Goal: Check status: Check status

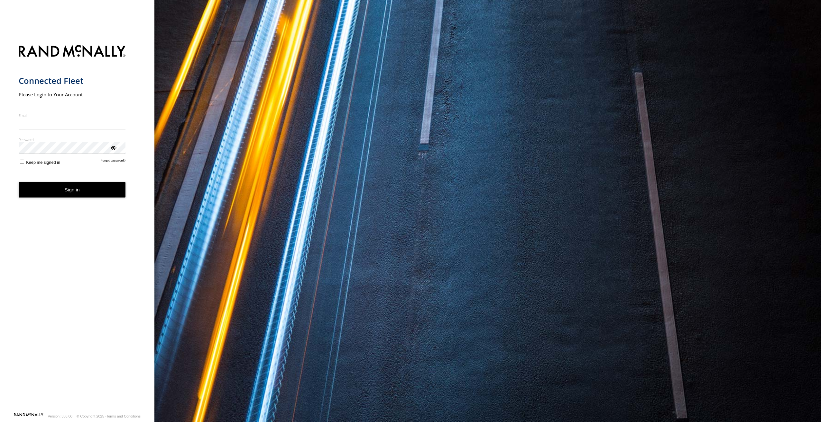
click at [72, 120] on input "Email" at bounding box center [72, 124] width 107 height 12
type input "**********"
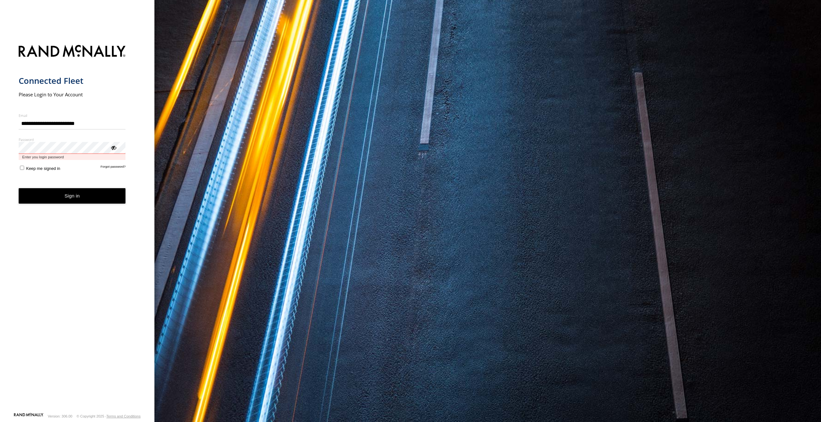
click at [19, 188] on button "Sign in" at bounding box center [72, 196] width 107 height 16
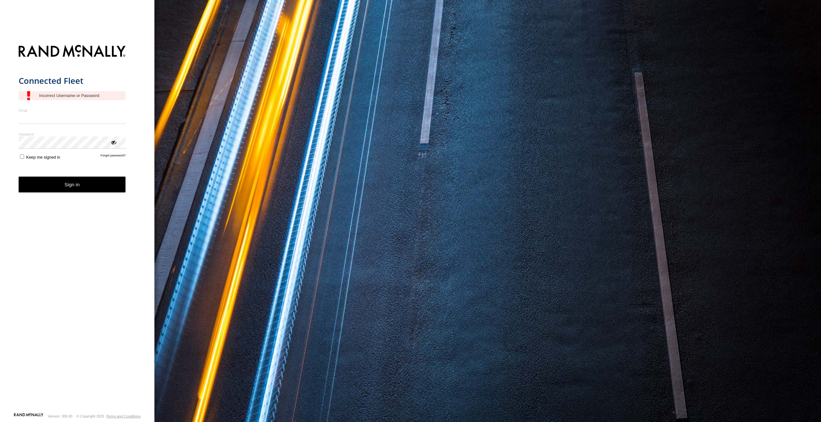
click at [88, 111] on label "Email" at bounding box center [72, 110] width 107 height 5
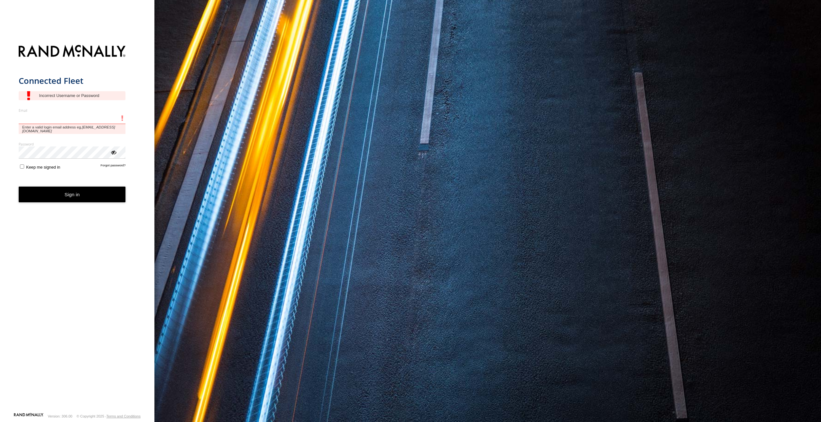
click at [88, 113] on input "Email" at bounding box center [72, 119] width 107 height 12
click at [81, 116] on input "Email" at bounding box center [72, 119] width 107 height 12
type input "*"
type input "**********"
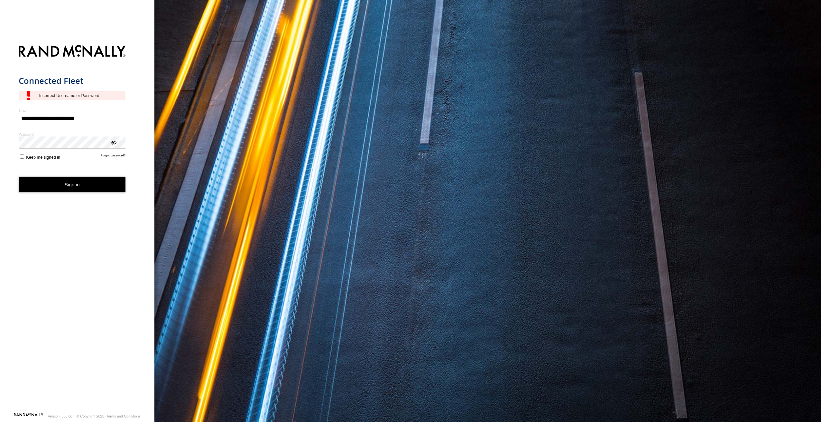
click at [112, 144] on div "ViewPassword" at bounding box center [113, 142] width 6 height 6
click at [113, 143] on div "ViewPassword" at bounding box center [113, 142] width 6 height 6
click at [104, 185] on button "Sign in" at bounding box center [72, 185] width 107 height 16
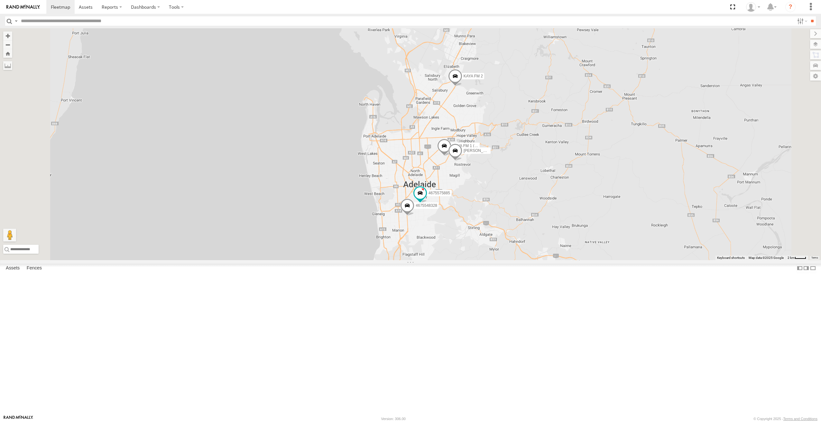
click at [0, 0] on div "KAYA FM 1 (GA) All Assets" at bounding box center [0, 0] width 0 height 0
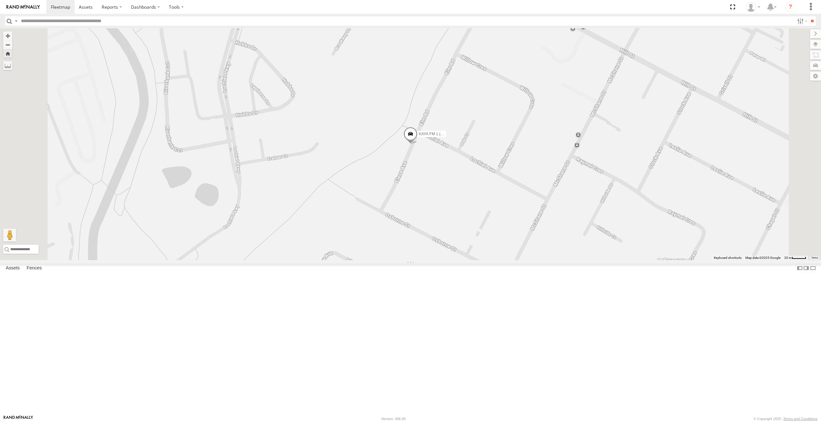
click at [0, 0] on span at bounding box center [0, 0] width 0 height 0
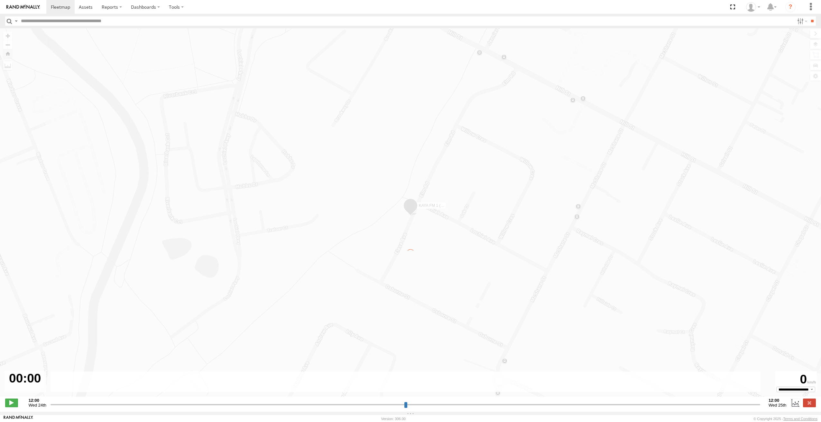
type input "**********"
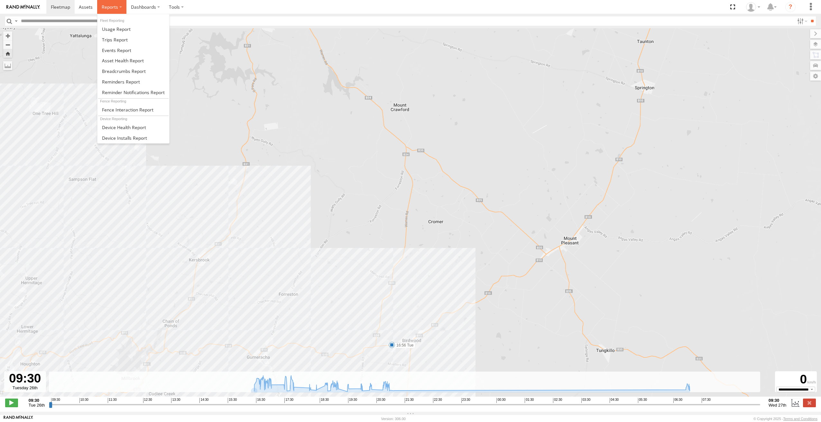
click at [110, 7] on span at bounding box center [110, 7] width 16 height 6
click at [120, 41] on span at bounding box center [115, 40] width 26 height 6
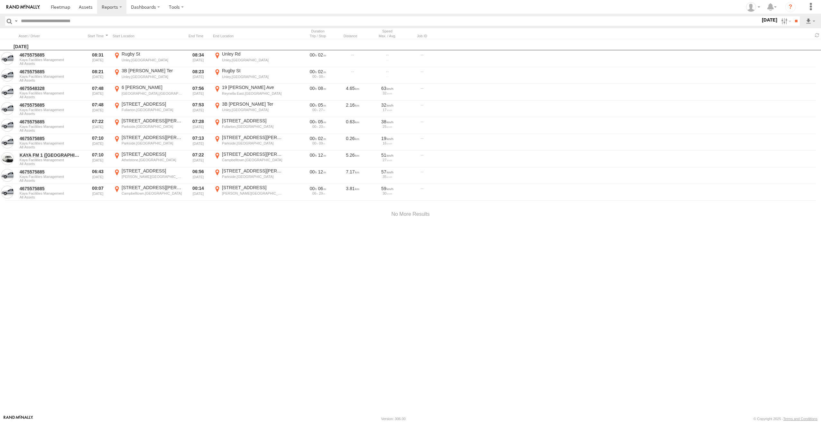
click at [763, 22] on label "27 Aug 25" at bounding box center [769, 19] width 18 height 7
click at [0, 0] on label at bounding box center [0, 0] width 0 height 0
click at [793, 22] on input "**" at bounding box center [795, 20] width 7 height 9
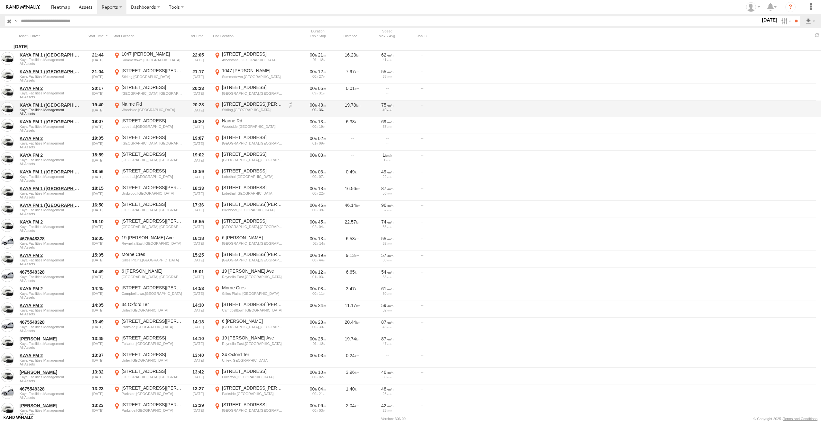
click at [124, 104] on div "Nairne Rd" at bounding box center [152, 104] width 61 height 6
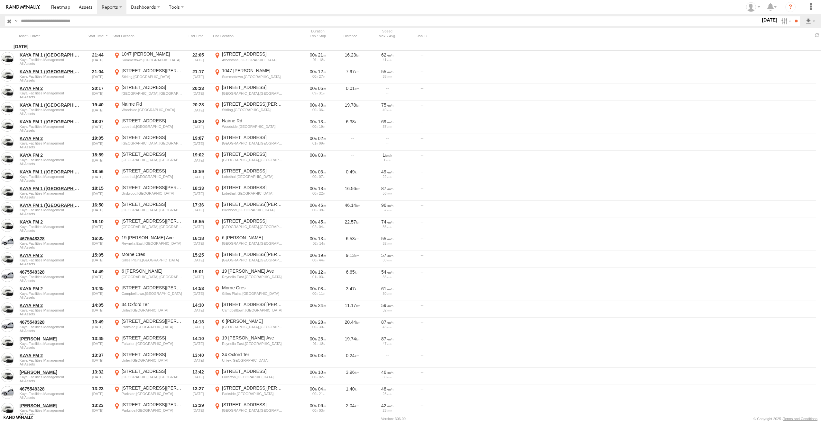
click at [0, 0] on label "×" at bounding box center [0, 0] width 0 height 0
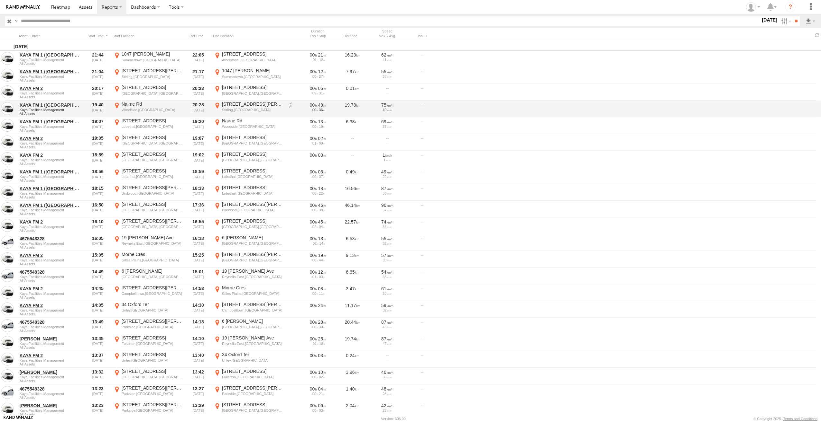
click at [290, 106] on link at bounding box center [290, 105] width 6 height 6
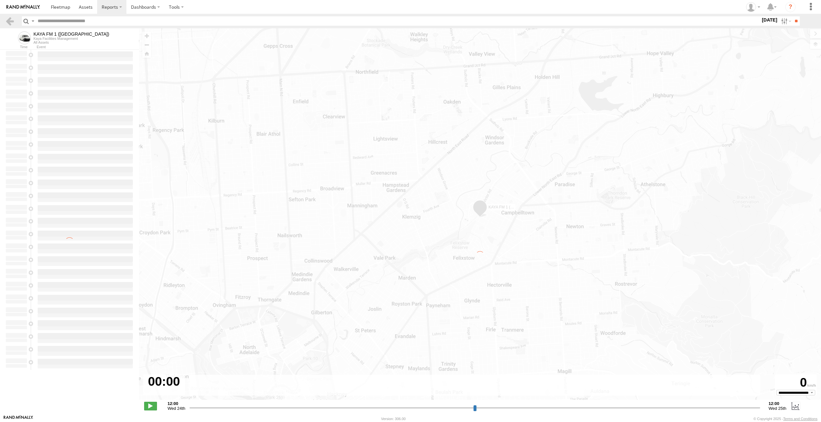
type input "**********"
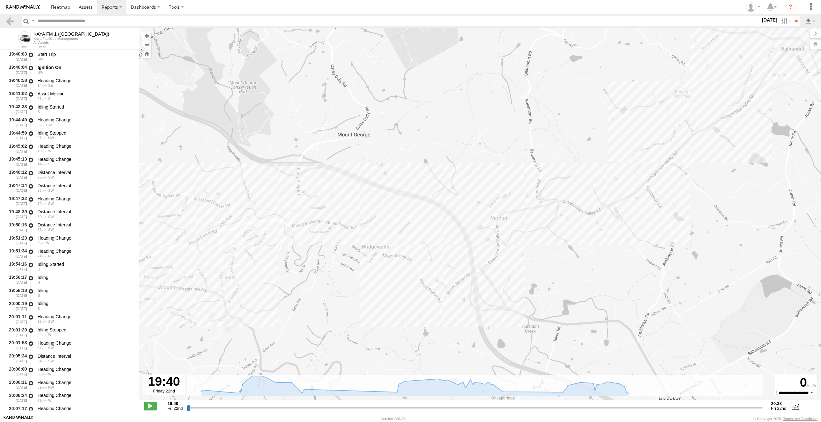
drag, startPoint x: 394, startPoint y: 325, endPoint x: 415, endPoint y: 225, distance: 102.2
click at [415, 225] on div "KAYA FM 1 ([GEOGRAPHIC_DATA]) 20:28 Fri" at bounding box center [480, 217] width 682 height 379
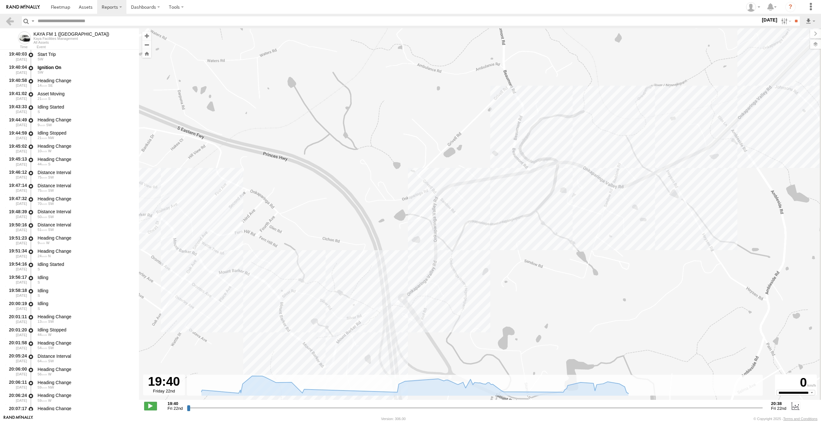
drag, startPoint x: 604, startPoint y: 170, endPoint x: 451, endPoint y: 207, distance: 157.0
click at [451, 207] on div "KAYA FM 1 ([GEOGRAPHIC_DATA]) 20:28 Fri" at bounding box center [480, 217] width 682 height 379
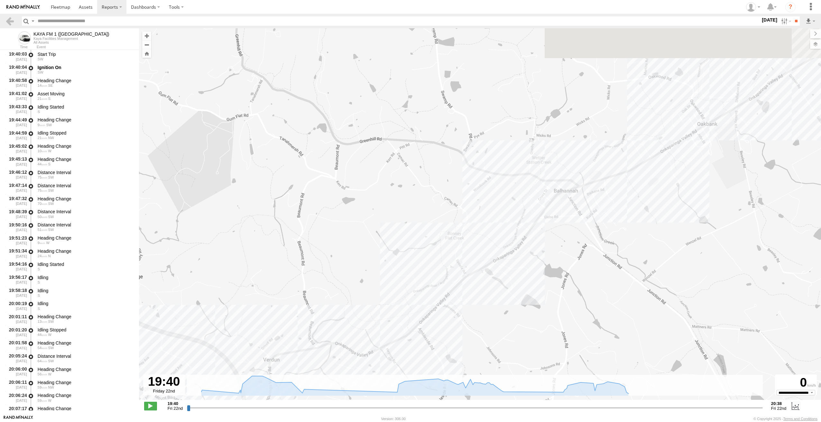
drag, startPoint x: 602, startPoint y: 141, endPoint x: 591, endPoint y: 207, distance: 66.6
click at [591, 207] on div "KAYA FM 1 ([GEOGRAPHIC_DATA]) 20:28 Fri" at bounding box center [480, 217] width 682 height 379
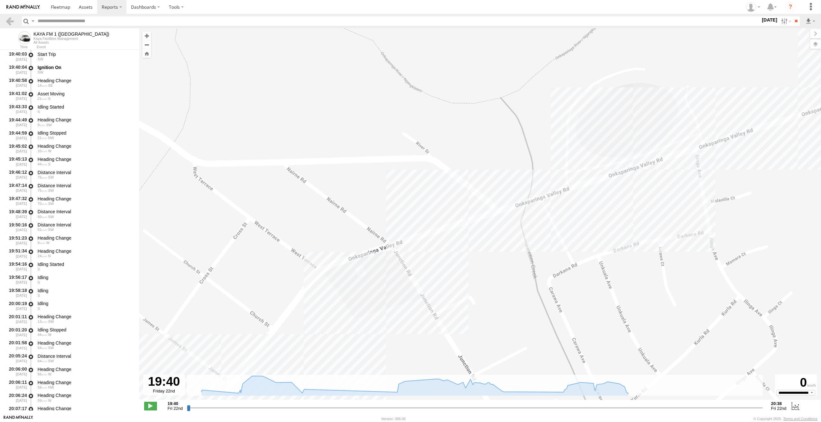
click at [572, 160] on div "KAYA FM 1 ([GEOGRAPHIC_DATA]) 20:28 Fri" at bounding box center [480, 217] width 682 height 379
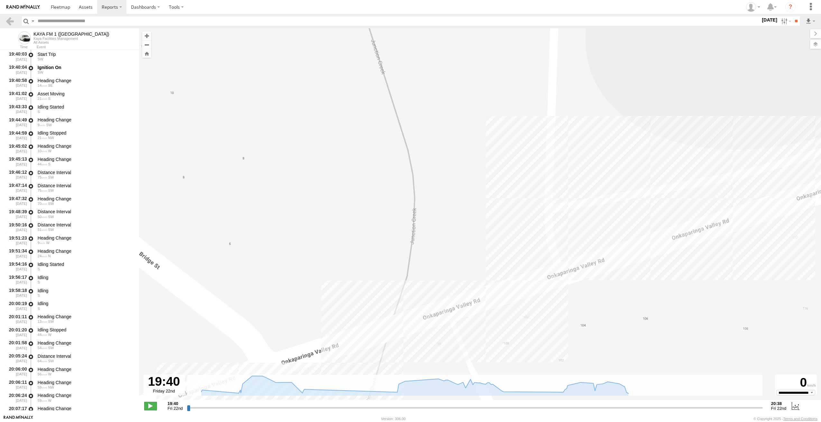
click at [565, 145] on div "KAYA FM 1 ([GEOGRAPHIC_DATA]) 20:28 Fri" at bounding box center [480, 217] width 682 height 379
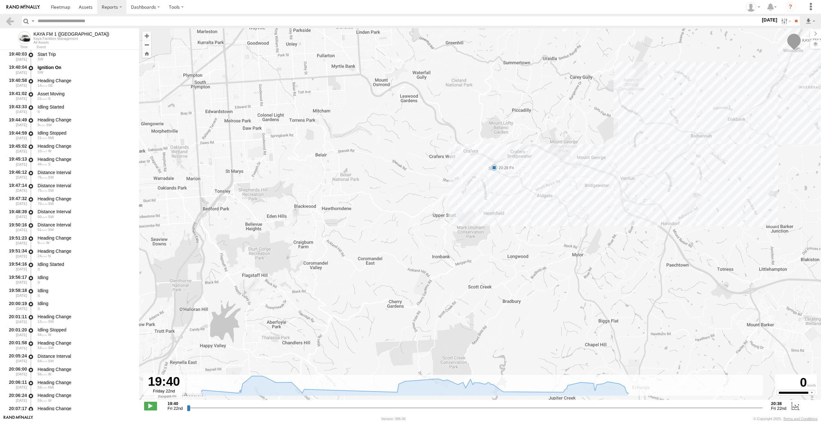
click at [794, 43] on span at bounding box center [793, 42] width 14 height 17
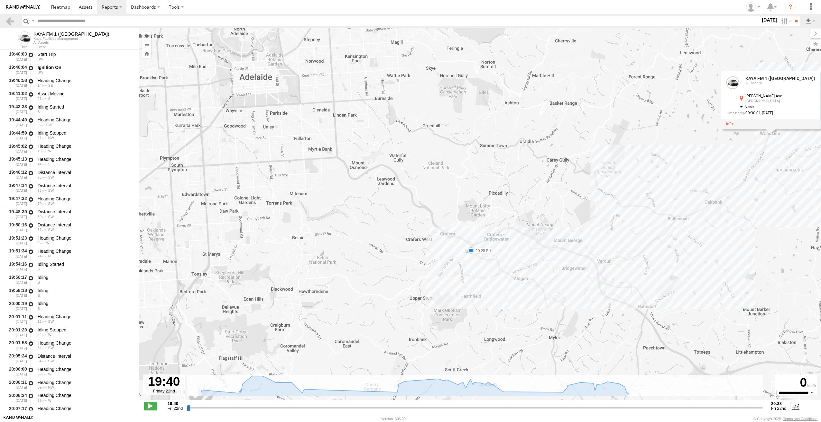
drag, startPoint x: 794, startPoint y: 82, endPoint x: 771, endPoint y: 167, distance: 88.1
click at [771, 167] on div "KAYA FM 1 (GA) 20:28 Fri KAYA FM 1 (GA) All Assets Elese Ave Campbelltown -34.9…" at bounding box center [480, 217] width 682 height 379
click at [732, 126] on link at bounding box center [728, 125] width 7 height 5
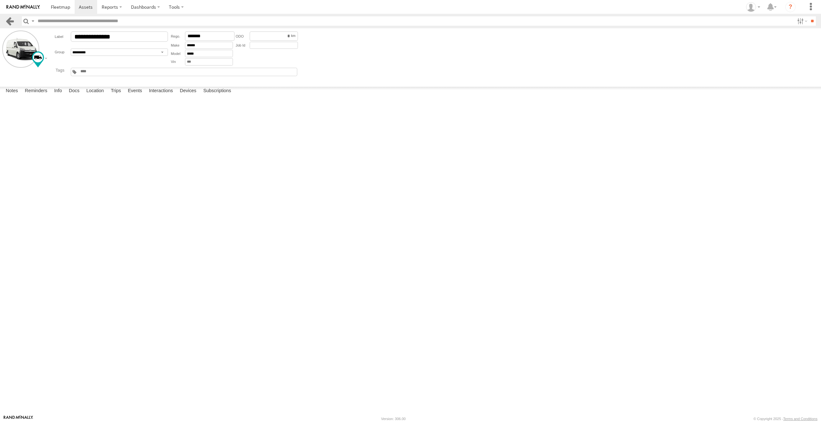
click at [9, 19] on link at bounding box center [9, 20] width 9 height 9
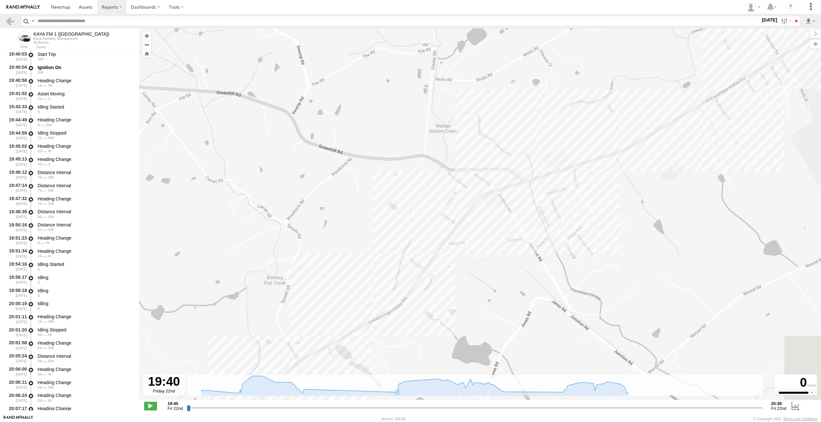
drag, startPoint x: 466, startPoint y: 329, endPoint x: 512, endPoint y: 178, distance: 157.5
click at [512, 178] on div "KAYA FM 1 ([GEOGRAPHIC_DATA]) 20:28 Fri" at bounding box center [480, 217] width 682 height 379
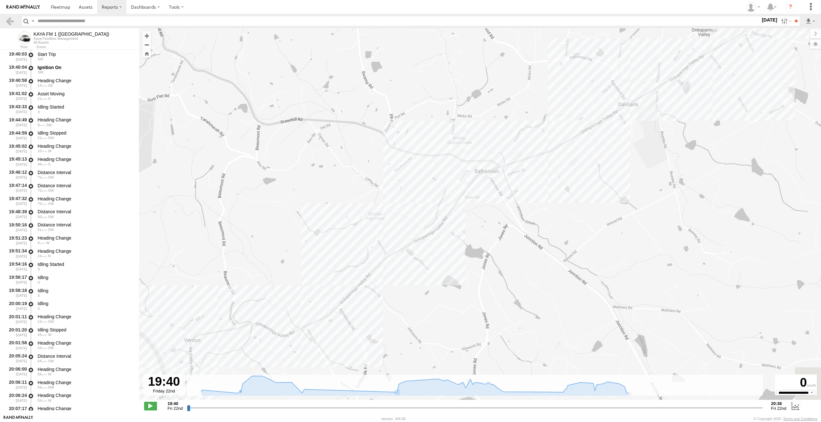
drag, startPoint x: 375, startPoint y: 335, endPoint x: 435, endPoint y: 243, distance: 109.2
click at [435, 243] on div "KAYA FM 1 ([GEOGRAPHIC_DATA]) 20:28 Fri" at bounding box center [480, 217] width 682 height 379
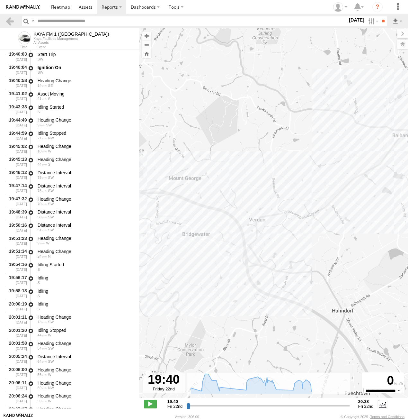
drag, startPoint x: 197, startPoint y: 298, endPoint x: 390, endPoint y: 242, distance: 200.6
click at [390, 242] on div "KAYA FM 1 ([GEOGRAPHIC_DATA]) 20:28 Fri" at bounding box center [273, 216] width 269 height 376
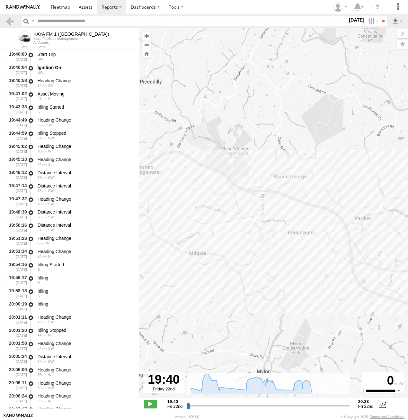
drag, startPoint x: 206, startPoint y: 263, endPoint x: 313, endPoint y: 262, distance: 106.4
click at [313, 262] on div "KAYA FM 1 ([GEOGRAPHIC_DATA]) 20:28 Fri" at bounding box center [273, 216] width 269 height 376
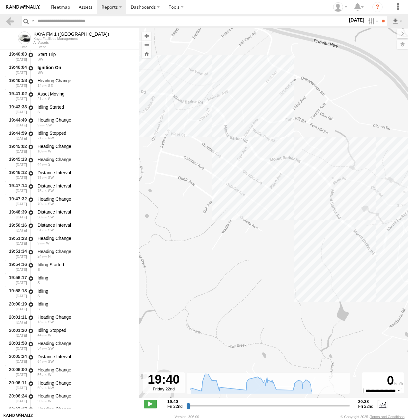
drag, startPoint x: 295, startPoint y: 245, endPoint x: 268, endPoint y: 241, distance: 27.6
click at [268, 241] on div "KAYA FM 1 ([GEOGRAPHIC_DATA]) 20:28 Fri" at bounding box center [273, 216] width 269 height 376
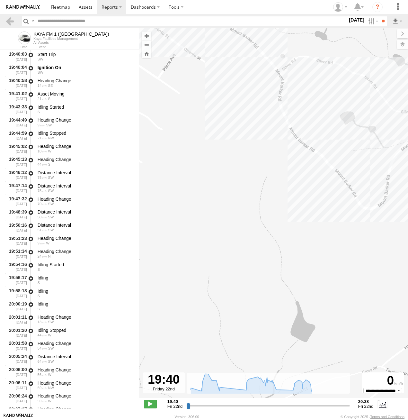
drag, startPoint x: 368, startPoint y: 256, endPoint x: 251, endPoint y: 197, distance: 130.7
click at [251, 197] on div "KAYA FM 1 ([GEOGRAPHIC_DATA]) 20:28 Fri" at bounding box center [273, 216] width 269 height 376
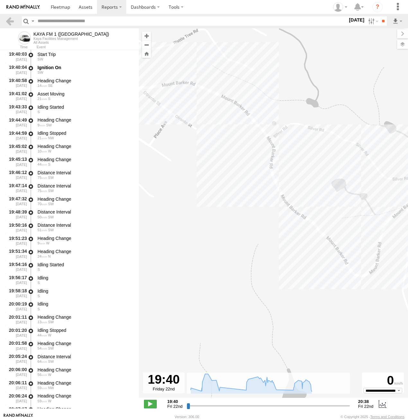
drag, startPoint x: 354, startPoint y: 234, endPoint x: 351, endPoint y: 302, distance: 68.5
click at [351, 302] on div "KAYA FM 1 ([GEOGRAPHIC_DATA]) 20:28 Fri" at bounding box center [273, 216] width 269 height 376
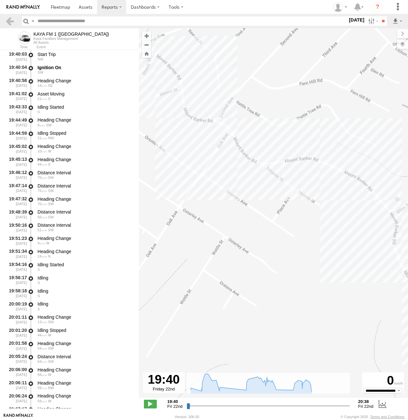
drag, startPoint x: 217, startPoint y: 190, endPoint x: 329, endPoint y: 264, distance: 133.8
click at [329, 264] on div "KAYA FM 1 ([GEOGRAPHIC_DATA]) 20:28 Fri" at bounding box center [273, 216] width 269 height 376
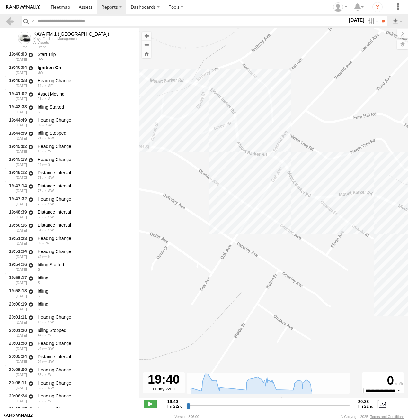
drag, startPoint x: 330, startPoint y: 262, endPoint x: 367, endPoint y: 287, distance: 44.5
click at [367, 287] on div "KAYA FM 1 ([GEOGRAPHIC_DATA]) 20:28 Fri" at bounding box center [273, 216] width 269 height 376
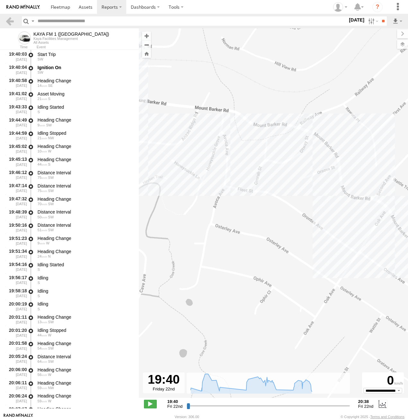
drag, startPoint x: 240, startPoint y: 227, endPoint x: 347, endPoint y: 271, distance: 115.9
click at [347, 271] on div "KAYA FM 1 ([GEOGRAPHIC_DATA]) 20:28 Fri" at bounding box center [273, 216] width 269 height 376
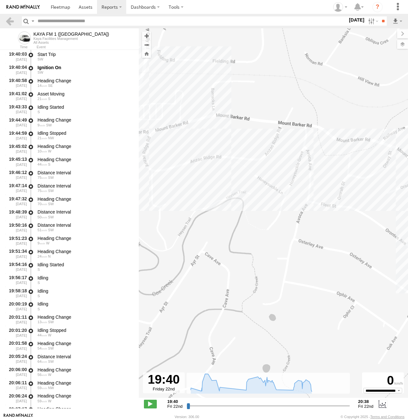
drag, startPoint x: 250, startPoint y: 213, endPoint x: 320, endPoint y: 222, distance: 69.7
click at [320, 222] on div "KAYA FM 1 ([GEOGRAPHIC_DATA]) 20:28 Fri" at bounding box center [273, 216] width 269 height 376
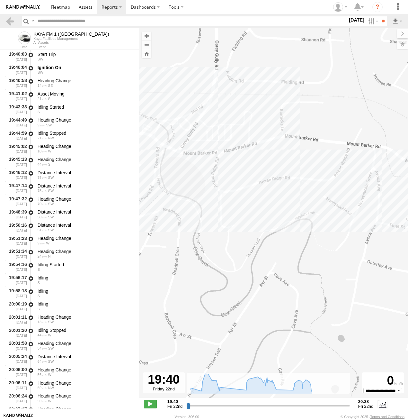
drag, startPoint x: 217, startPoint y: 208, endPoint x: 260, endPoint y: 220, distance: 44.3
click at [260, 220] on div "KAYA FM 1 ([GEOGRAPHIC_DATA]) 20:28 Fri" at bounding box center [273, 216] width 269 height 376
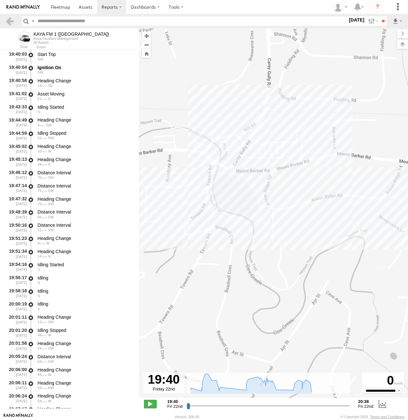
drag, startPoint x: 160, startPoint y: 183, endPoint x: 226, endPoint y: 205, distance: 69.2
click at [226, 205] on div "KAYA FM 1 ([GEOGRAPHIC_DATA]) 20:28 Fri" at bounding box center [273, 216] width 269 height 376
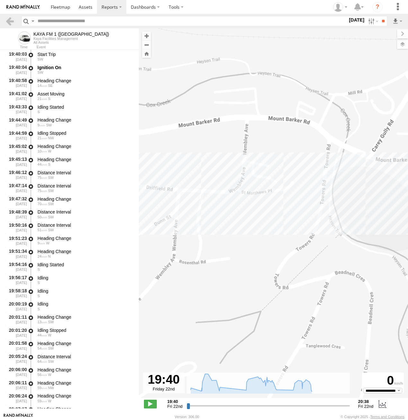
drag, startPoint x: 256, startPoint y: 180, endPoint x: 382, endPoint y: 194, distance: 126.5
click at [382, 194] on div "KAYA FM 1 ([GEOGRAPHIC_DATA]) 20:28 Fri" at bounding box center [273, 216] width 269 height 376
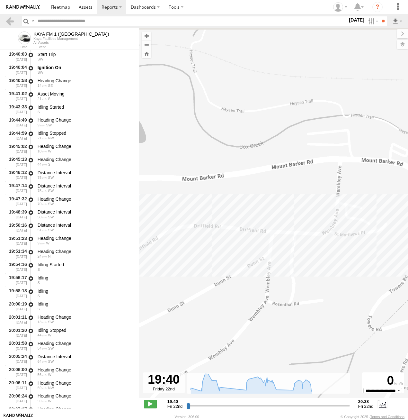
drag, startPoint x: 261, startPoint y: 197, endPoint x: 365, endPoint y: 244, distance: 114.0
click at [365, 244] on div "KAYA FM 1 ([GEOGRAPHIC_DATA]) 20:28 Fri" at bounding box center [273, 216] width 269 height 376
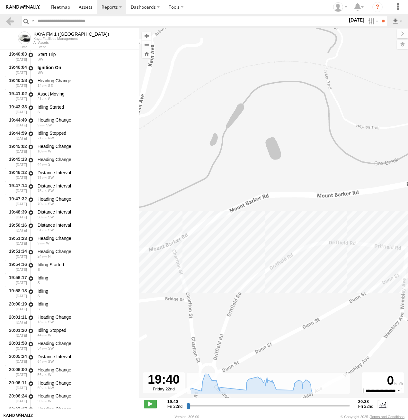
drag, startPoint x: 207, startPoint y: 249, endPoint x: 346, endPoint y: 262, distance: 140.2
click at [346, 262] on div "KAYA FM 1 ([GEOGRAPHIC_DATA]) 20:28 Fri" at bounding box center [273, 216] width 269 height 376
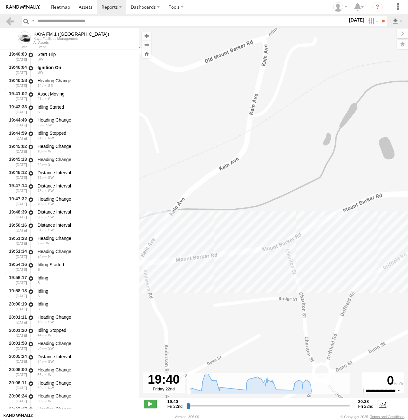
drag, startPoint x: 239, startPoint y: 271, endPoint x: 354, endPoint y: 269, distance: 115.1
click at [354, 269] on div "KAYA FM 1 ([GEOGRAPHIC_DATA]) 20:28 Fri" at bounding box center [273, 216] width 269 height 376
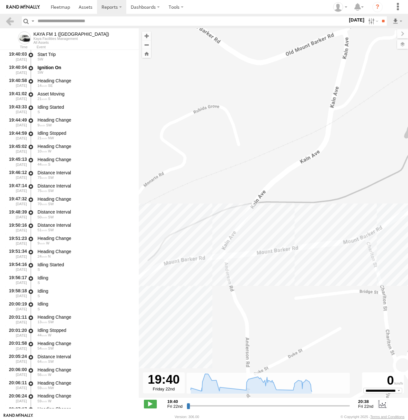
drag, startPoint x: 188, startPoint y: 280, endPoint x: 264, endPoint y: 276, distance: 75.7
click at [264, 276] on div "KAYA FM 1 ([GEOGRAPHIC_DATA]) 20:28 Fri" at bounding box center [273, 216] width 269 height 376
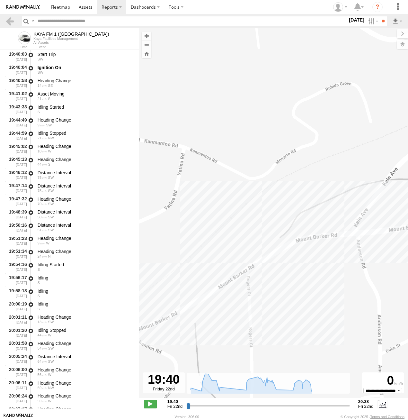
drag, startPoint x: 158, startPoint y: 282, endPoint x: 291, endPoint y: 259, distance: 135.4
click at [291, 259] on div "KAYA FM 1 ([GEOGRAPHIC_DATA]) 20:28 Fri" at bounding box center [273, 216] width 269 height 376
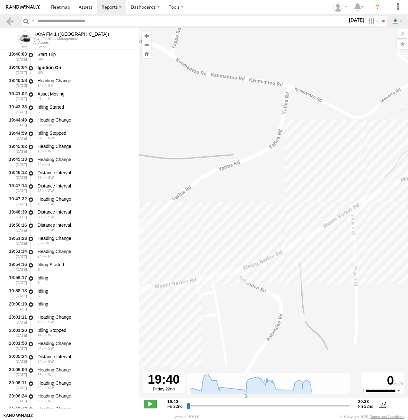
drag, startPoint x: 203, startPoint y: 286, endPoint x: 314, endPoint y: 222, distance: 128.3
click at [314, 222] on div "KAYA FM 1 ([GEOGRAPHIC_DATA]) 20:28 Fri" at bounding box center [273, 216] width 269 height 376
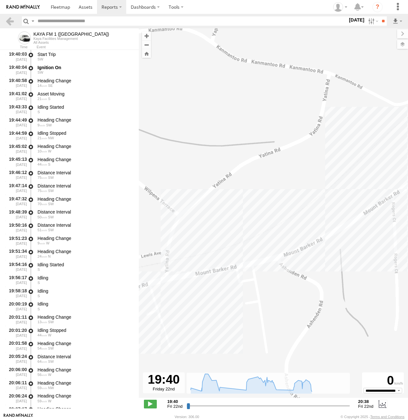
drag, startPoint x: 270, startPoint y: 271, endPoint x: 308, endPoint y: 261, distance: 38.9
click at [308, 261] on div "KAYA FM 1 ([GEOGRAPHIC_DATA]) 20:28 Fri" at bounding box center [273, 216] width 269 height 376
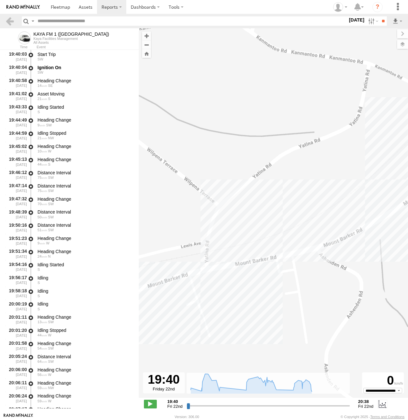
drag, startPoint x: 232, startPoint y: 278, endPoint x: 292, endPoint y: 264, distance: 61.1
click at [292, 264] on div "KAYA FM 1 ([GEOGRAPHIC_DATA]) 20:28 Fri" at bounding box center [273, 216] width 269 height 376
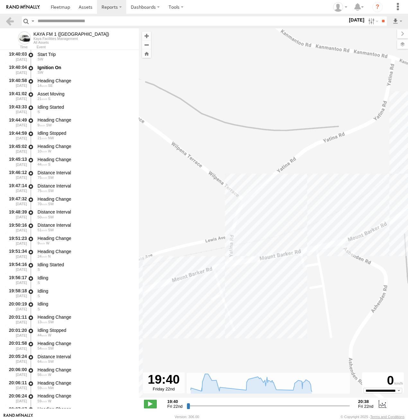
drag, startPoint x: 163, startPoint y: 294, endPoint x: 247, endPoint y: 266, distance: 88.7
click at [247, 266] on div "KAYA FM 1 ([GEOGRAPHIC_DATA]) 20:28 Fri" at bounding box center [273, 216] width 269 height 376
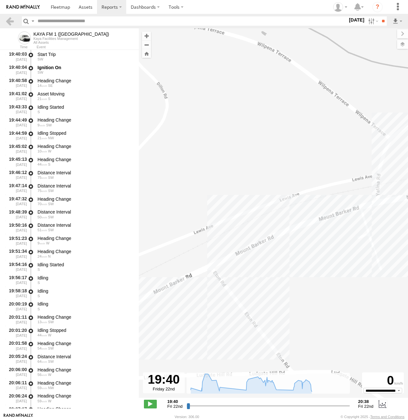
drag, startPoint x: 162, startPoint y: 293, endPoint x: 212, endPoint y: 265, distance: 56.7
click at [212, 266] on div "KAYA FM 1 ([GEOGRAPHIC_DATA]) 20:28 Fri" at bounding box center [273, 216] width 269 height 376
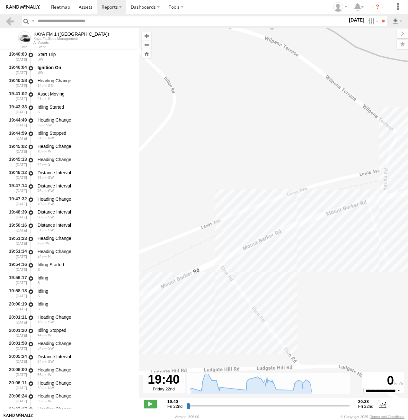
scroll to position [309, 0]
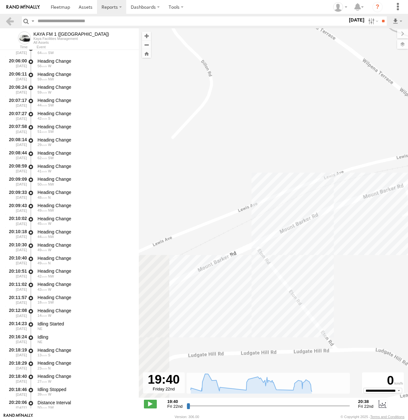
drag, startPoint x: 188, startPoint y: 281, endPoint x: 235, endPoint y: 257, distance: 52.5
click at [235, 257] on div "KAYA FM 1 ([GEOGRAPHIC_DATA]) 20:28 Fri" at bounding box center [273, 216] width 269 height 376
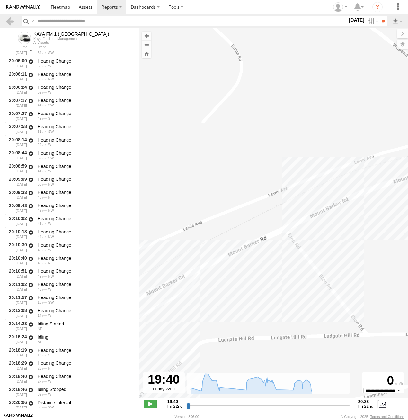
drag, startPoint x: 167, startPoint y: 296, endPoint x: 214, endPoint y: 278, distance: 51.0
click at [214, 278] on div "KAYA FM 1 ([GEOGRAPHIC_DATA]) 20:28 Fri" at bounding box center [273, 216] width 269 height 376
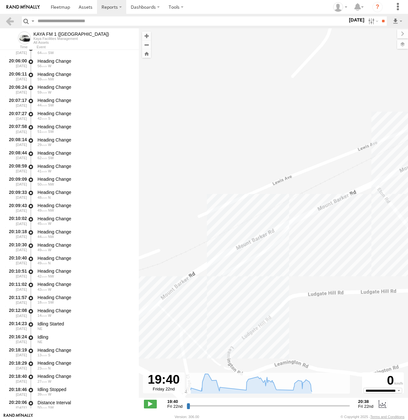
drag, startPoint x: 186, startPoint y: 299, endPoint x: 240, endPoint y: 262, distance: 65.6
click at [238, 266] on div "KAYA FM 1 ([GEOGRAPHIC_DATA]) 20:28 Fri" at bounding box center [273, 216] width 269 height 376
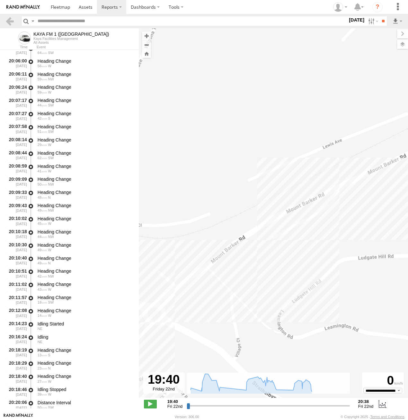
drag, startPoint x: 207, startPoint y: 285, endPoint x: 248, endPoint y: 254, distance: 51.9
click at [246, 253] on div "KAYA FM 1 ([GEOGRAPHIC_DATA]) 20:28 Fri" at bounding box center [273, 216] width 269 height 376
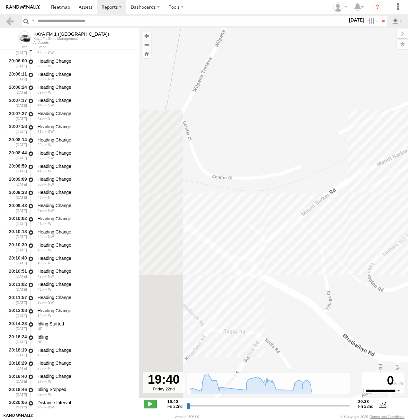
drag, startPoint x: 214, startPoint y: 283, endPoint x: 254, endPoint y: 276, distance: 39.9
click at [254, 276] on div "KAYA FM 1 ([GEOGRAPHIC_DATA]) 20:28 Fri" at bounding box center [273, 216] width 269 height 376
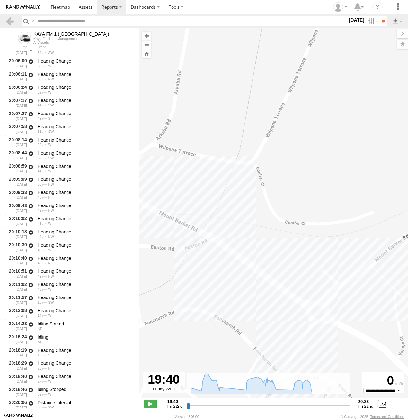
drag, startPoint x: 204, startPoint y: 268, endPoint x: 279, endPoint y: 319, distance: 90.4
click at [279, 319] on div "KAYA FM 1 ([GEOGRAPHIC_DATA]) 20:28 Fri" at bounding box center [273, 216] width 269 height 376
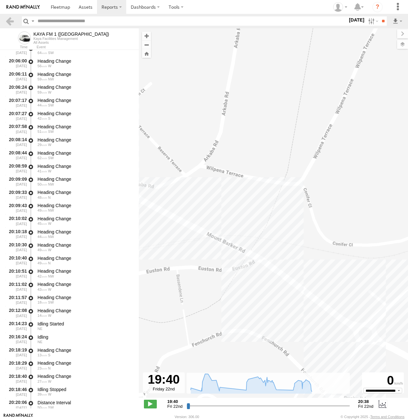
drag, startPoint x: 221, startPoint y: 280, endPoint x: 269, endPoint y: 304, distance: 53.5
click at [269, 304] on div "KAYA FM 1 ([GEOGRAPHIC_DATA]) 20:28 Fri" at bounding box center [273, 216] width 269 height 376
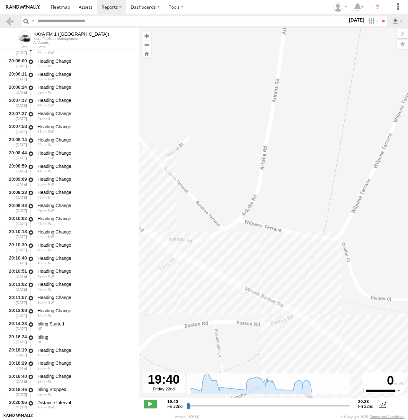
drag, startPoint x: 251, startPoint y: 284, endPoint x: 289, endPoint y: 339, distance: 66.5
click at [289, 339] on div "KAYA FM 1 ([GEOGRAPHIC_DATA]) 20:28 Fri" at bounding box center [273, 216] width 269 height 376
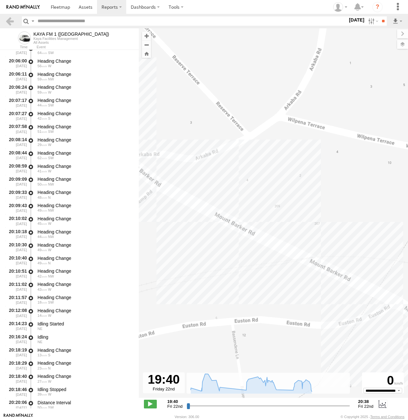
drag, startPoint x: 207, startPoint y: 284, endPoint x: 314, endPoint y: 286, distance: 106.8
click at [308, 287] on div "KAYA FM 1 ([GEOGRAPHIC_DATA]) 20:28 Fri" at bounding box center [273, 216] width 269 height 376
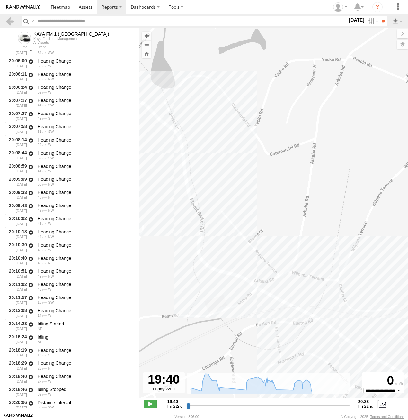
drag, startPoint x: 327, startPoint y: 321, endPoint x: 277, endPoint y: 328, distance: 50.7
click at [277, 328] on div "KAYA FM 1 ([GEOGRAPHIC_DATA]) 20:28 Fri" at bounding box center [273, 216] width 269 height 376
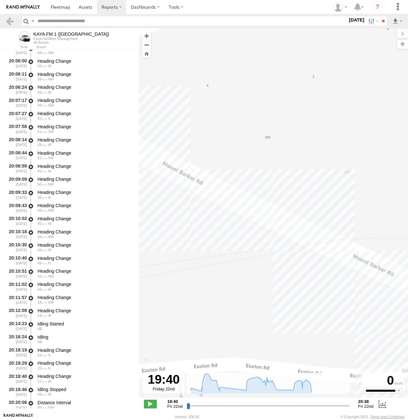
drag, startPoint x: 240, startPoint y: 266, endPoint x: 410, endPoint y: 300, distance: 173.5
click at [408, 300] on html at bounding box center [204, 210] width 408 height 420
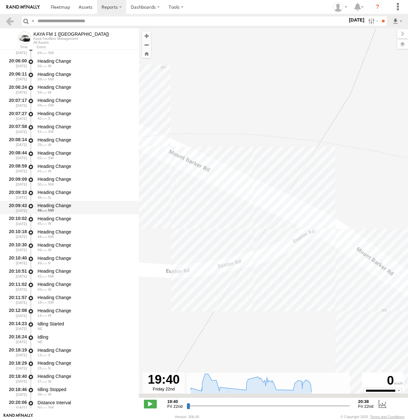
drag, startPoint x: 316, startPoint y: 313, endPoint x: 124, endPoint y: 206, distance: 219.5
click at [122, 205] on main "To navigate the map with touch gestures double-tap and hold your finger on the …" at bounding box center [204, 220] width 408 height 385
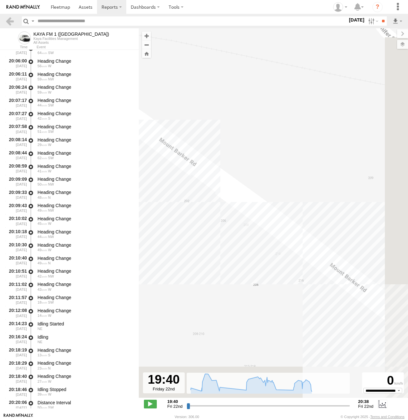
drag, startPoint x: 332, startPoint y: 296, endPoint x: 139, endPoint y: 185, distance: 223.5
click at [139, 185] on main "To navigate the map with touch gestures double-tap and hold your finger on the …" at bounding box center [204, 220] width 408 height 385
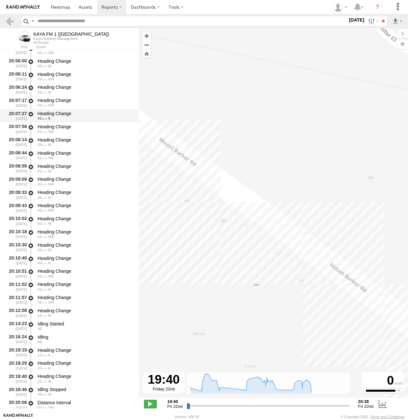
drag, startPoint x: 286, startPoint y: 251, endPoint x: 106, endPoint y: 116, distance: 224.9
click at [106, 116] on main "To navigate the map with touch gestures double-tap and hold your finger on the …" at bounding box center [204, 220] width 408 height 385
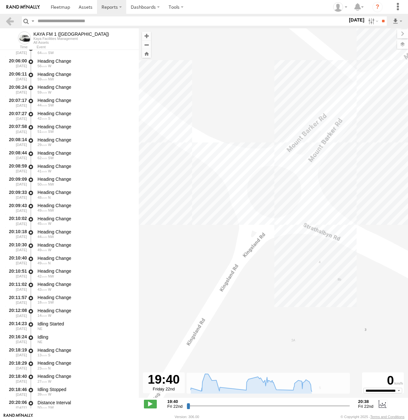
drag, startPoint x: 160, startPoint y: 170, endPoint x: 263, endPoint y: 227, distance: 116.7
click at [263, 227] on div "KAYA FM 1 ([GEOGRAPHIC_DATA]) 20:28 Fri" at bounding box center [273, 216] width 269 height 376
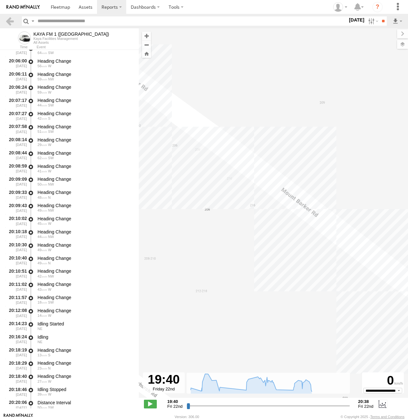
drag, startPoint x: 201, startPoint y: 159, endPoint x: 410, endPoint y: 295, distance: 248.7
click at [408, 295] on html at bounding box center [204, 210] width 408 height 420
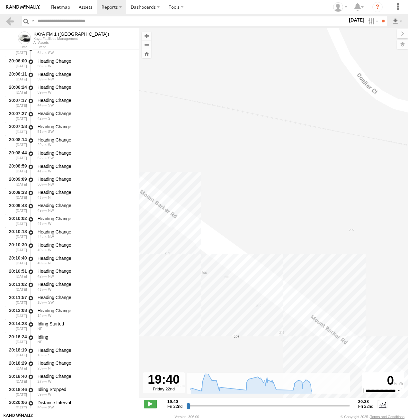
drag, startPoint x: 265, startPoint y: 188, endPoint x: 284, endPoint y: 302, distance: 114.7
click at [284, 302] on div "KAYA FM 1 ([GEOGRAPHIC_DATA]) 20:28 Fri" at bounding box center [273, 216] width 269 height 376
click at [350, 232] on div "KAYA FM 1 ([GEOGRAPHIC_DATA]) 20:28 Fri" at bounding box center [273, 216] width 269 height 376
click at [180, 182] on div "KAYA FM 1 ([GEOGRAPHIC_DATA]) 20:28 Fri" at bounding box center [273, 216] width 269 height 376
drag, startPoint x: 174, startPoint y: 229, endPoint x: 283, endPoint y: 306, distance: 134.1
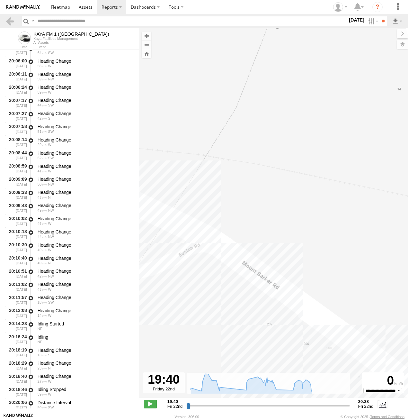
click at [283, 306] on div "KAYA FM 1 ([GEOGRAPHIC_DATA]) 20:28 Fri" at bounding box center [273, 216] width 269 height 376
click at [357, 20] on label "[DATE]" at bounding box center [357, 19] width 18 height 7
click at [0, 0] on label at bounding box center [0, 0] width 0 height 0
click at [380, 21] on input "**" at bounding box center [383, 20] width 7 height 9
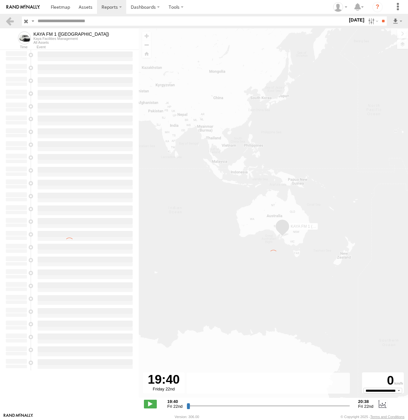
type input "**********"
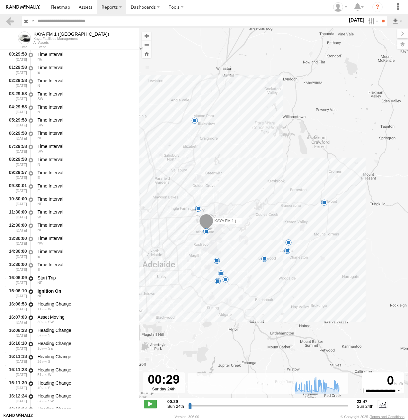
click at [324, 204] on span at bounding box center [324, 202] width 6 height 6
click at [197, 209] on span at bounding box center [198, 208] width 6 height 6
